Goal: Task Accomplishment & Management: Manage account settings

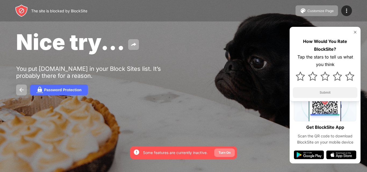
click at [222, 154] on div "Turn On" at bounding box center [225, 152] width 12 height 5
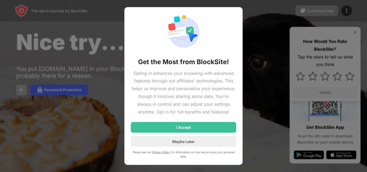
click at [248, 127] on div at bounding box center [183, 86] width 367 height 172
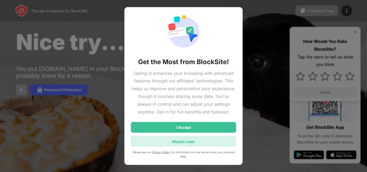
click at [189, 141] on div "Maybe Later" at bounding box center [183, 141] width 23 height 5
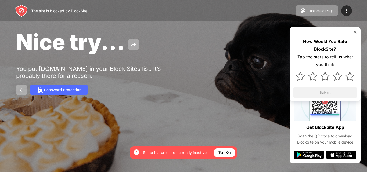
click at [207, 117] on div "Nice try... You put [DOMAIN_NAME] in your Block Sites list. It’s probably there…" at bounding box center [183, 62] width 367 height 125
click at [347, 10] on img at bounding box center [347, 11] width 6 height 6
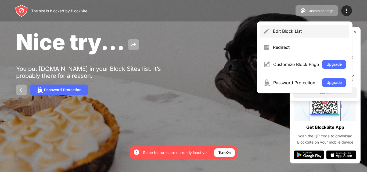
click at [294, 31] on div "Edit Block List" at bounding box center [309, 31] width 73 height 5
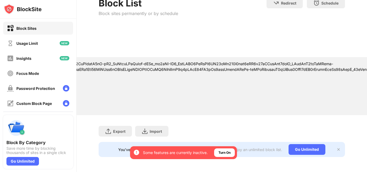
scroll to position [40, 0]
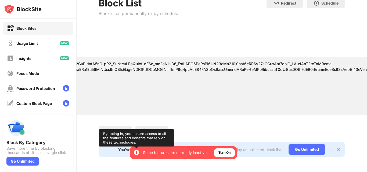
click at [136, 152] on img at bounding box center [136, 153] width 6 height 6
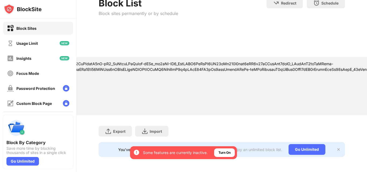
click at [33, 27] on div "Block Sites" at bounding box center [26, 28] width 20 height 5
click at [22, 27] on div "Block Sites" at bounding box center [26, 28] width 20 height 5
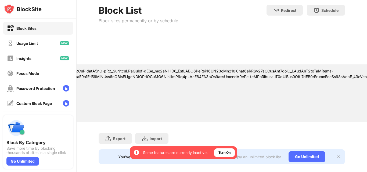
scroll to position [40, 0]
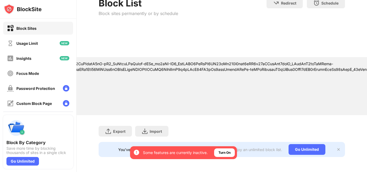
drag, startPoint x: 262, startPoint y: 159, endPoint x: 206, endPoint y: 164, distance: 55.9
click at [206, 164] on div "Block List Block sites permanently or by schedule Redirect Choose a site to be …" at bounding box center [222, 78] width 291 height 190
drag, startPoint x: 57, startPoint y: 113, endPoint x: 352, endPoint y: 18, distance: 310.4
click at [352, 18] on div "Block List Block sites permanently or by schedule Redirect Choose a site to be …" at bounding box center [222, 78] width 291 height 190
drag, startPoint x: 364, startPoint y: 0, endPoint x: 247, endPoint y: 15, distance: 117.9
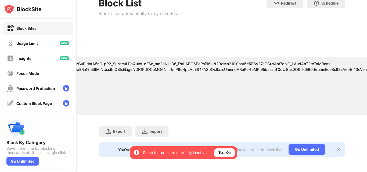
click at [247, 15] on div "Block List Block sites permanently or by schedule Redirect Choose a site to be …" at bounding box center [222, 12] width 247 height 29
click at [124, 1] on div "Block List" at bounding box center [139, 3] width 80 height 11
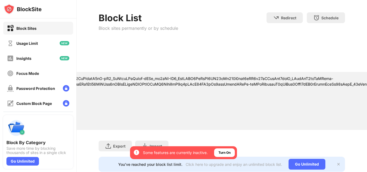
scroll to position [20, 0]
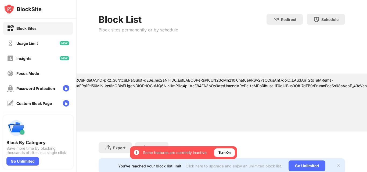
click at [139, 30] on div "Block sites permanently or by schedule" at bounding box center [139, 29] width 80 height 5
drag, startPoint x: 139, startPoint y: 30, endPoint x: 135, endPoint y: 27, distance: 5.1
click at [137, 29] on div "Block sites permanently or by schedule" at bounding box center [139, 29] width 80 height 5
click at [120, 17] on div "Block List" at bounding box center [139, 19] width 80 height 11
